Goal: Task Accomplishment & Management: Use online tool/utility

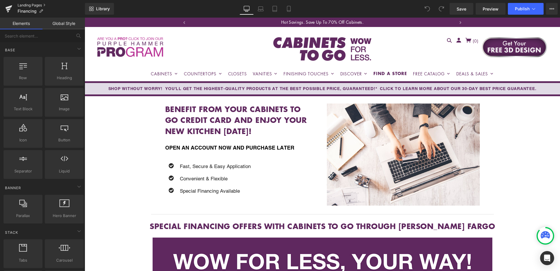
click at [26, 5] on link "Landing Pages" at bounding box center [51, 5] width 67 height 5
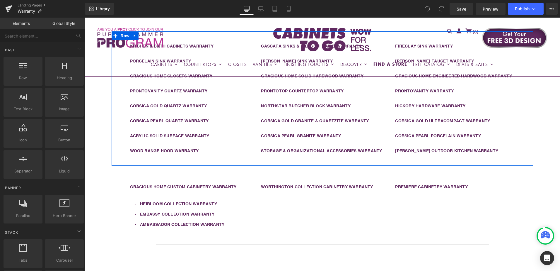
scroll to position [205, 0]
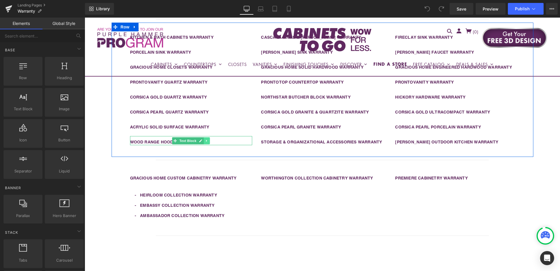
click at [206, 141] on icon at bounding box center [206, 140] width 1 height 2
click at [202, 140] on icon at bounding box center [203, 140] width 3 height 3
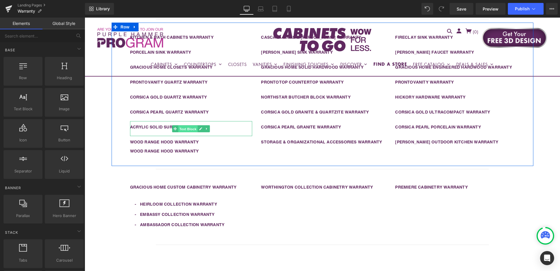
click at [187, 129] on span "Text Block" at bounding box center [187, 128] width 19 height 7
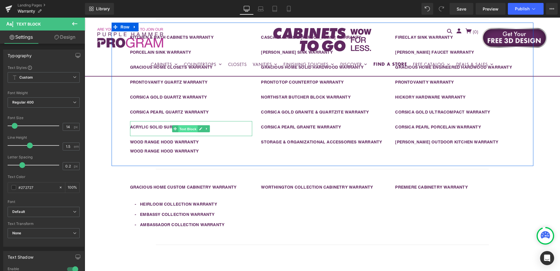
click at [184, 129] on span "Text Block" at bounding box center [187, 128] width 19 height 7
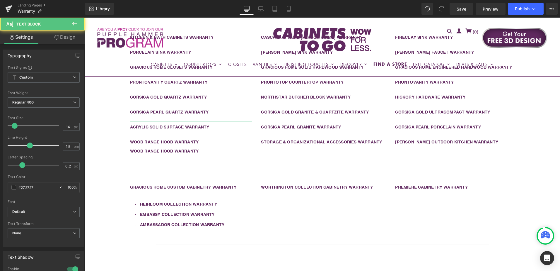
click at [64, 38] on link "Design" at bounding box center [65, 36] width 42 height 13
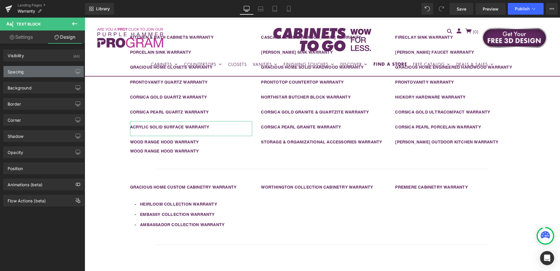
type input "0"
type input "10"
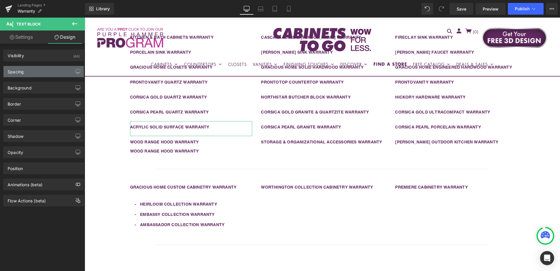
type input "0"
type input "20"
type input "0"
click at [42, 73] on div "Spacing" at bounding box center [44, 71] width 80 height 11
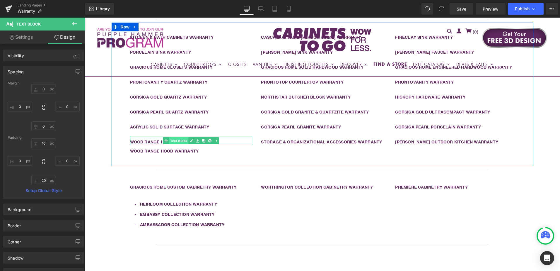
click at [175, 141] on link "Text Block" at bounding box center [175, 140] width 25 height 7
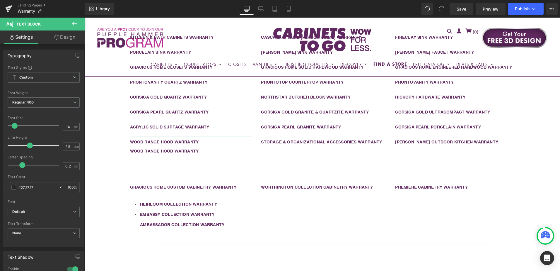
click at [66, 38] on link "Design" at bounding box center [65, 36] width 42 height 13
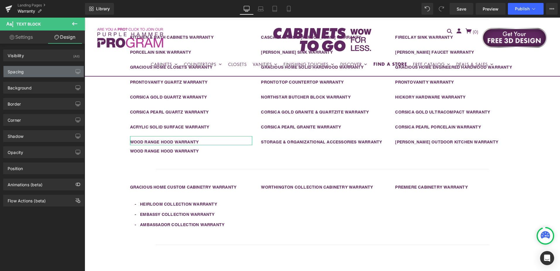
click at [52, 73] on div "Spacing" at bounding box center [44, 71] width 80 height 11
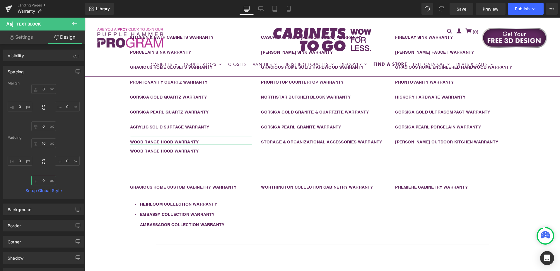
click at [42, 179] on input "0" at bounding box center [43, 180] width 25 height 10
type input "20"
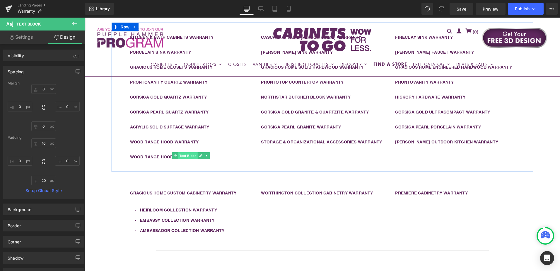
click at [182, 156] on span "Text Block" at bounding box center [187, 155] width 19 height 7
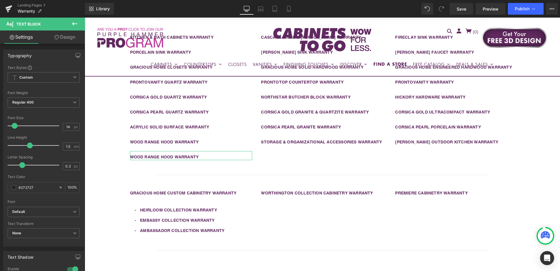
click at [64, 36] on link "Design" at bounding box center [65, 36] width 42 height 13
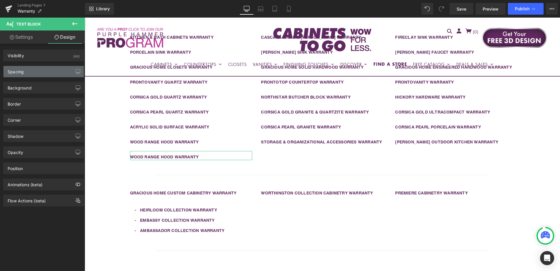
click at [46, 72] on div "Spacing" at bounding box center [44, 71] width 80 height 11
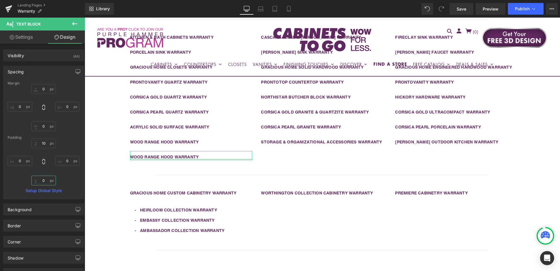
click at [45, 181] on input "0" at bounding box center [43, 180] width 25 height 10
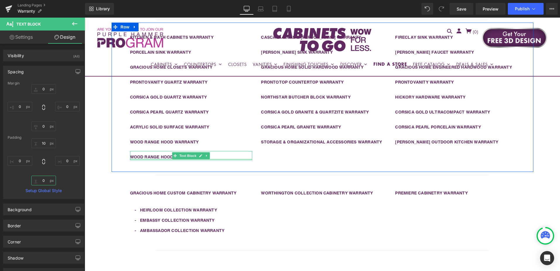
click at [220, 159] on div at bounding box center [191, 159] width 122 height 1
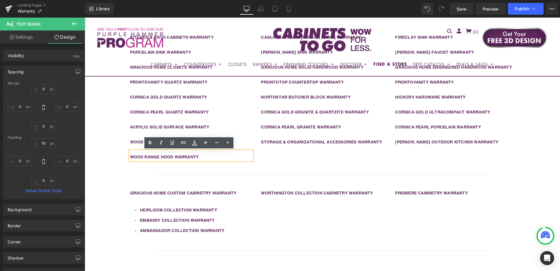
click at [220, 156] on p "WOOD RANGE HOOD WARRANTY" at bounding box center [191, 157] width 122 height 6
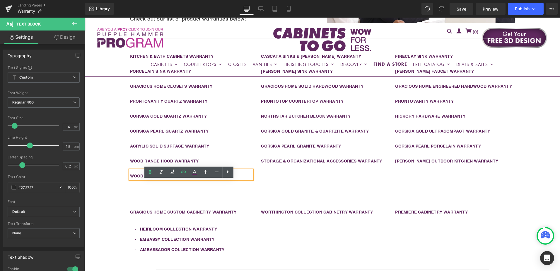
scroll to position [176, 0]
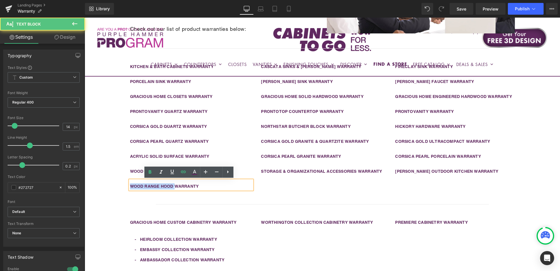
drag, startPoint x: 173, startPoint y: 186, endPoint x: 125, endPoint y: 188, distance: 47.5
click at [126, 188] on div "KITCHEN & BATH CABINETS WARRANTY Text Block PORCELAIN SINK WARRANTY Text Block …" at bounding box center [191, 127] width 131 height 126
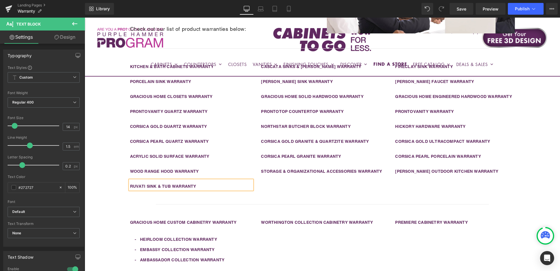
click at [287, 189] on div "KITCHEN & BATH CABINETS WARRANTY Text Block PORCELAIN SINK WARRANTY Text Block …" at bounding box center [323, 126] width 422 height 149
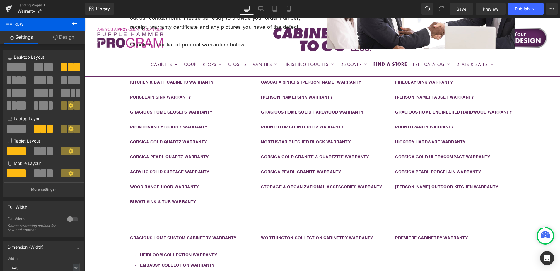
scroll to position [146, 0]
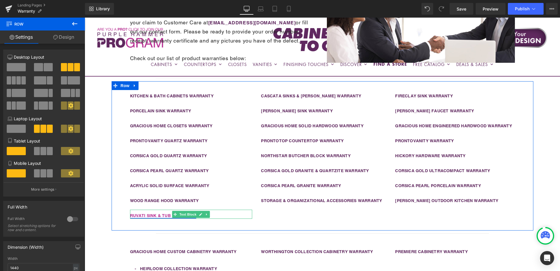
click at [169, 214] on link "RUVATI SINK & TUB WARRANTY" at bounding box center [163, 215] width 66 height 5
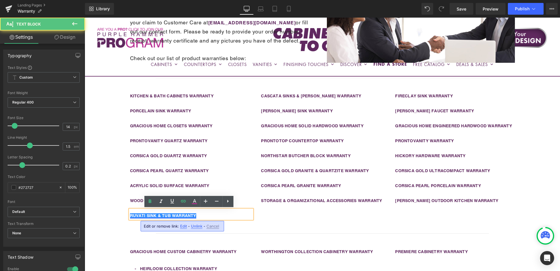
click at [169, 214] on link "RUVATI SINK & TUB WARRANTY" at bounding box center [163, 215] width 66 height 5
click at [170, 214] on link "RUVATI SINK & TUB WARRANTY" at bounding box center [163, 215] width 66 height 5
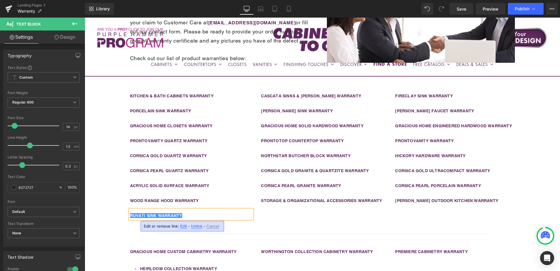
click at [310, 220] on div "KITCHEN & BATH CABINETS WARRANTY Text Block PORCELAIN SINK WARRANTY Text Block …" at bounding box center [323, 155] width 422 height 149
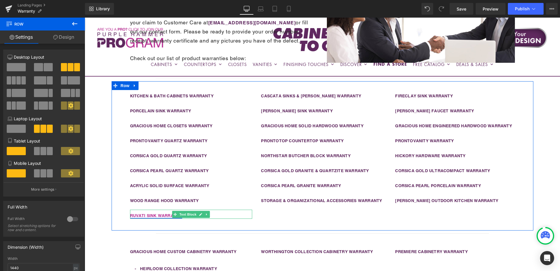
click at [161, 215] on link "RUVATI SINK WARRANTY" at bounding box center [156, 215] width 52 height 5
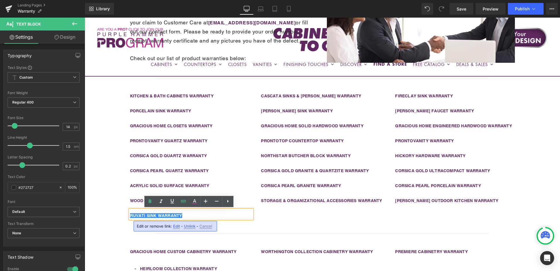
click at [175, 226] on span "Edit" at bounding box center [176, 226] width 7 height 5
click at [175, 226] on input "https://cdn.shopify.com/s/files/1/0196/2351/0078/files/Range-Hood-Warranty.pdf?…" at bounding box center [170, 227] width 90 height 15
paste input "uvati_Limited_Lifetime_Warranty_PDF.pdf?v=1755285477"
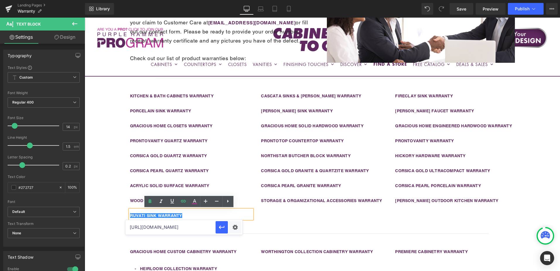
scroll to position [0, 163]
type input "https://cdn.shopify.com/s/files/1/0196/2351/0078/files/Ruvati_Limited_Lifetime_…"
click at [224, 226] on icon "button" at bounding box center [221, 227] width 7 height 7
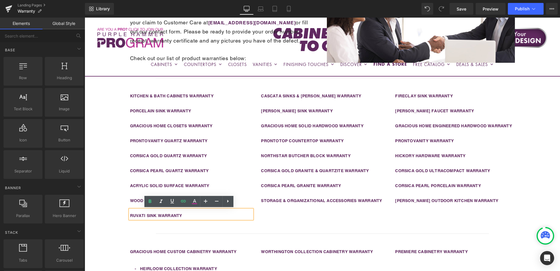
click at [536, 211] on div "Liquid Row Warranty Information Heading To obtain service under any of our warr…" at bounding box center [323, 180] width 476 height 450
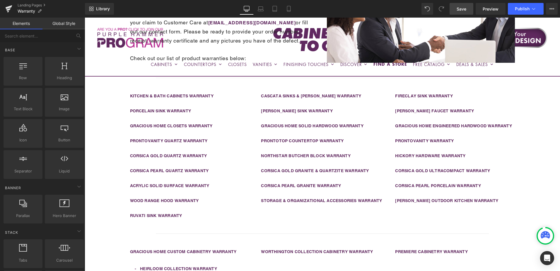
click at [463, 12] on link "Save" at bounding box center [462, 9] width 24 height 12
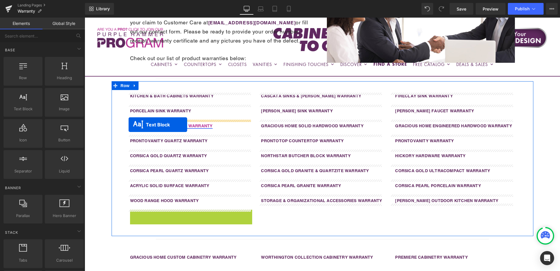
drag, startPoint x: 173, startPoint y: 214, endPoint x: 129, endPoint y: 125, distance: 99.7
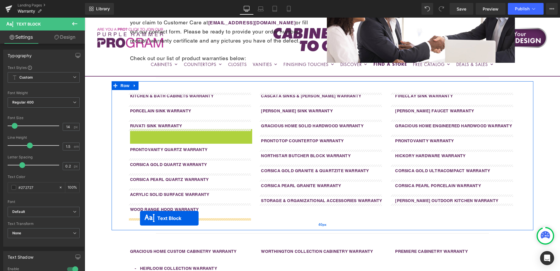
drag, startPoint x: 174, startPoint y: 135, endPoint x: 141, endPoint y: 218, distance: 89.1
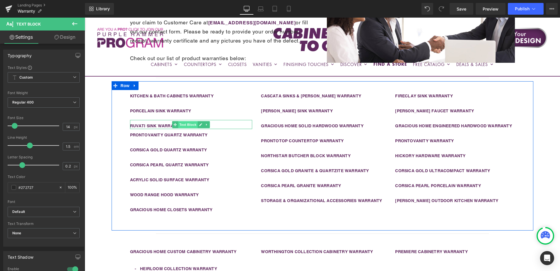
click at [183, 124] on span "Text Block" at bounding box center [187, 124] width 19 height 7
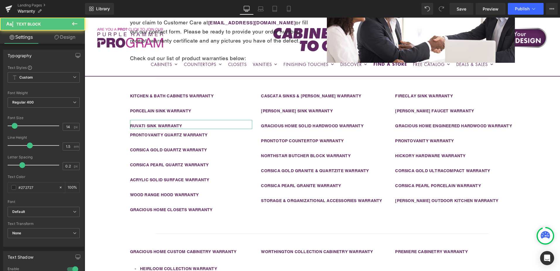
click at [63, 36] on link "Design" at bounding box center [65, 36] width 42 height 13
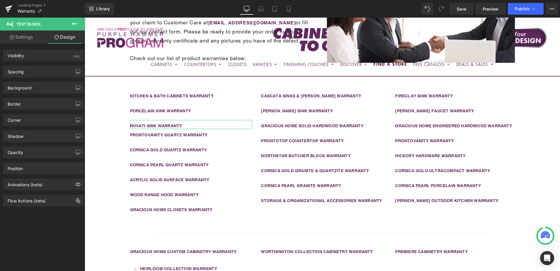
type input "0"
type input "10"
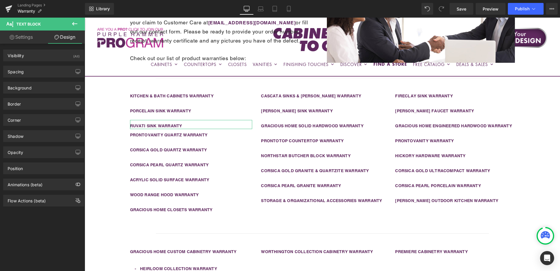
type input "0"
click at [40, 72] on div "Spacing" at bounding box center [44, 71] width 80 height 11
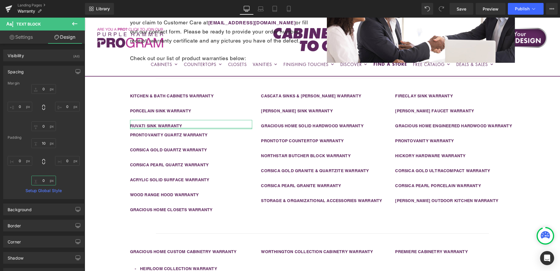
click at [44, 183] on input "0" at bounding box center [43, 180] width 25 height 10
type input "20"
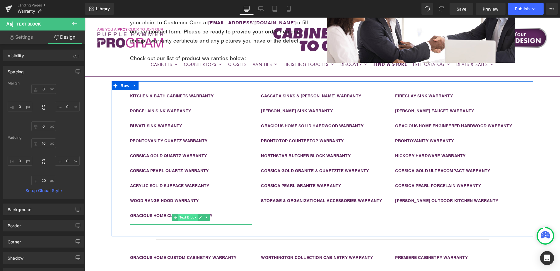
click at [188, 216] on span "Text Block" at bounding box center [187, 217] width 19 height 7
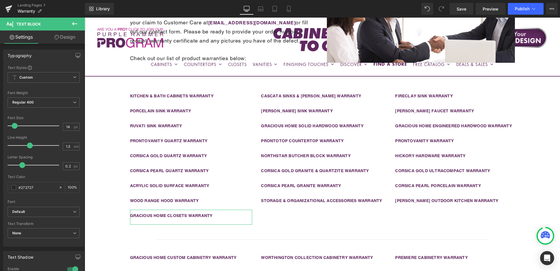
click at [60, 37] on link "Design" at bounding box center [65, 36] width 42 height 13
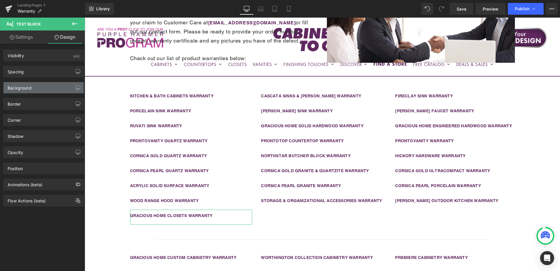
type input "0"
type input "10"
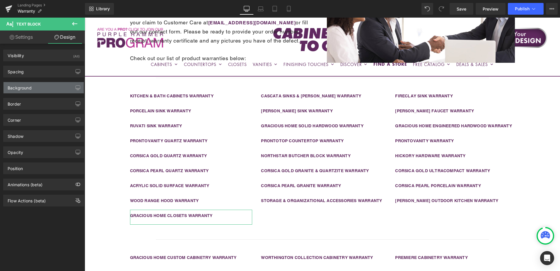
type input "0"
type input "20"
type input "0"
type input "transparent"
type input "0"
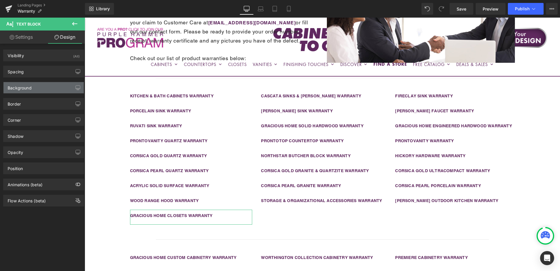
click at [44, 88] on div "Background" at bounding box center [44, 87] width 80 height 11
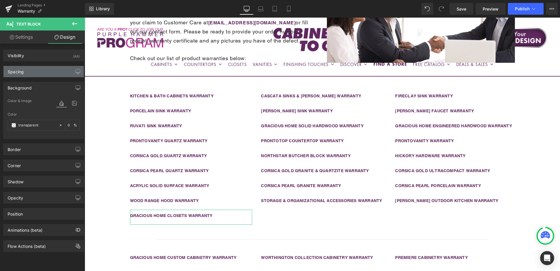
click at [42, 72] on div "Spacing" at bounding box center [44, 71] width 80 height 11
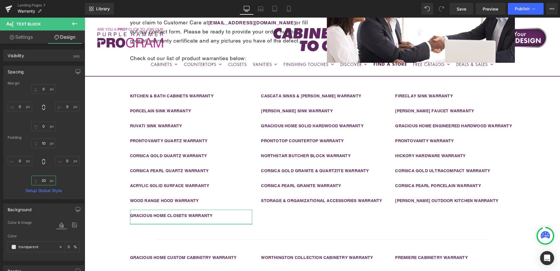
click at [45, 183] on input "20" at bounding box center [43, 180] width 25 height 10
type input "0"
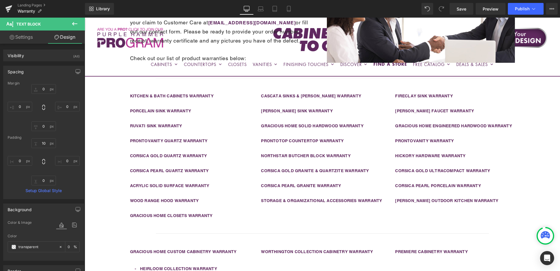
click at [548, 169] on div "Liquid Row Warranty Information Heading To obtain service under any of our warr…" at bounding box center [323, 180] width 476 height 450
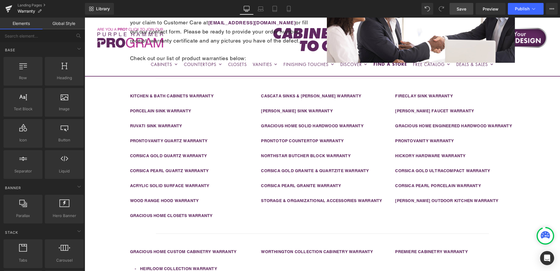
click at [467, 10] on link "Save" at bounding box center [462, 9] width 24 height 12
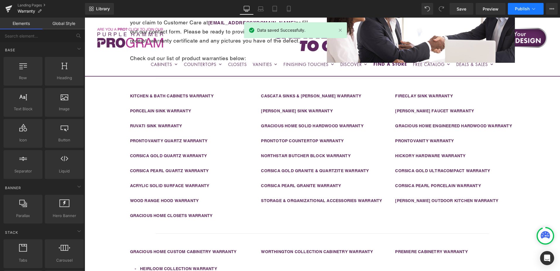
click at [521, 6] on button "Publish" at bounding box center [526, 9] width 36 height 12
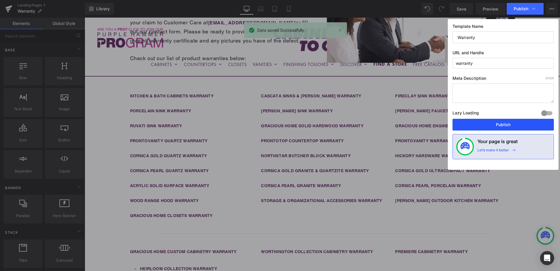
click at [523, 125] on button "Publish" at bounding box center [503, 125] width 101 height 12
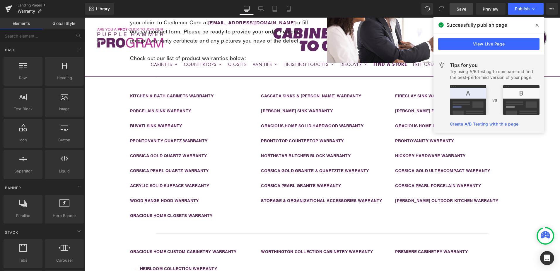
click at [461, 11] on span "Save" at bounding box center [462, 9] width 10 height 6
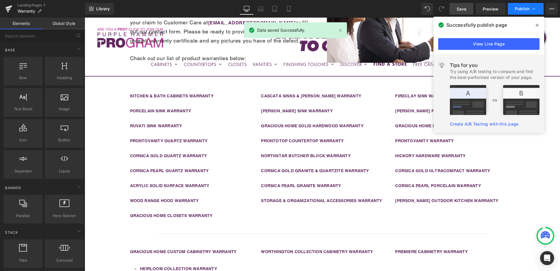
click at [524, 11] on span "Publish" at bounding box center [522, 8] width 15 height 5
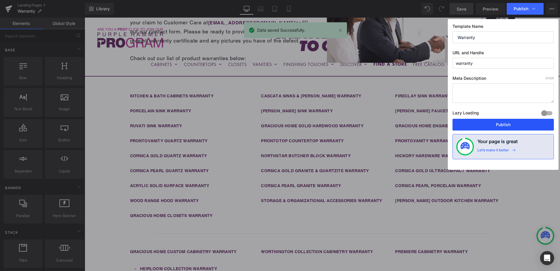
drag, startPoint x: 514, startPoint y: 127, endPoint x: 282, endPoint y: 30, distance: 251.3
click at [514, 127] on button "Publish" at bounding box center [503, 125] width 101 height 12
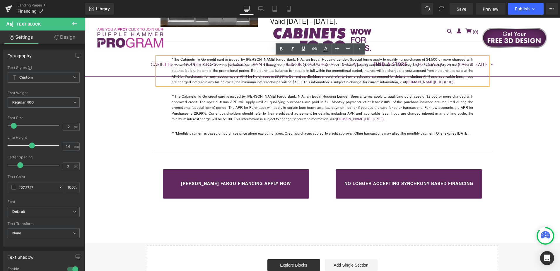
scroll to position [938, 0]
